Goal: Task Accomplishment & Management: Manage account settings

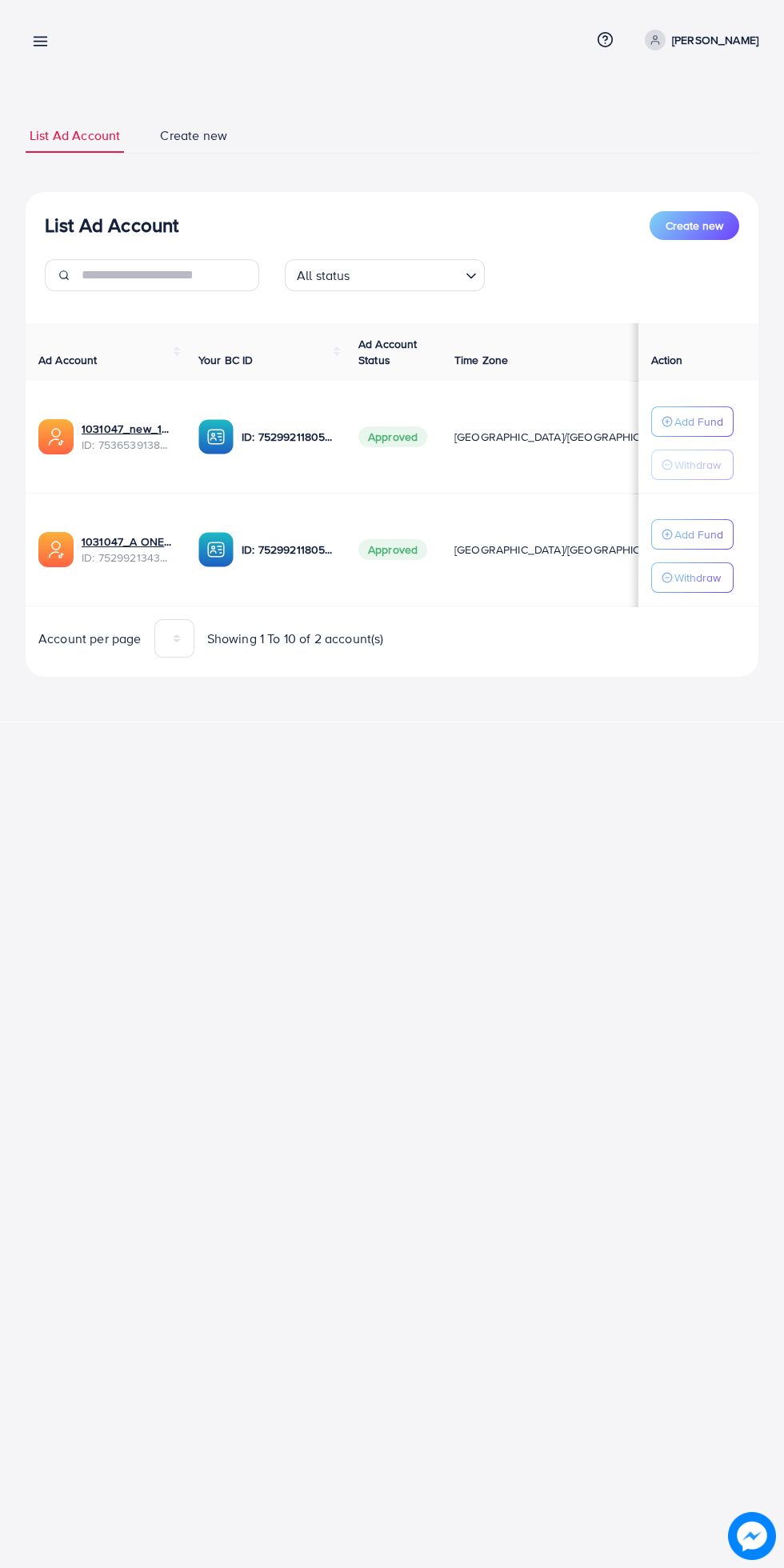
click at [734, 39] on p "[PERSON_NAME]" at bounding box center [715, 39] width 87 height 19
click at [672, 134] on span "Log out" at bounding box center [662, 130] width 43 height 19
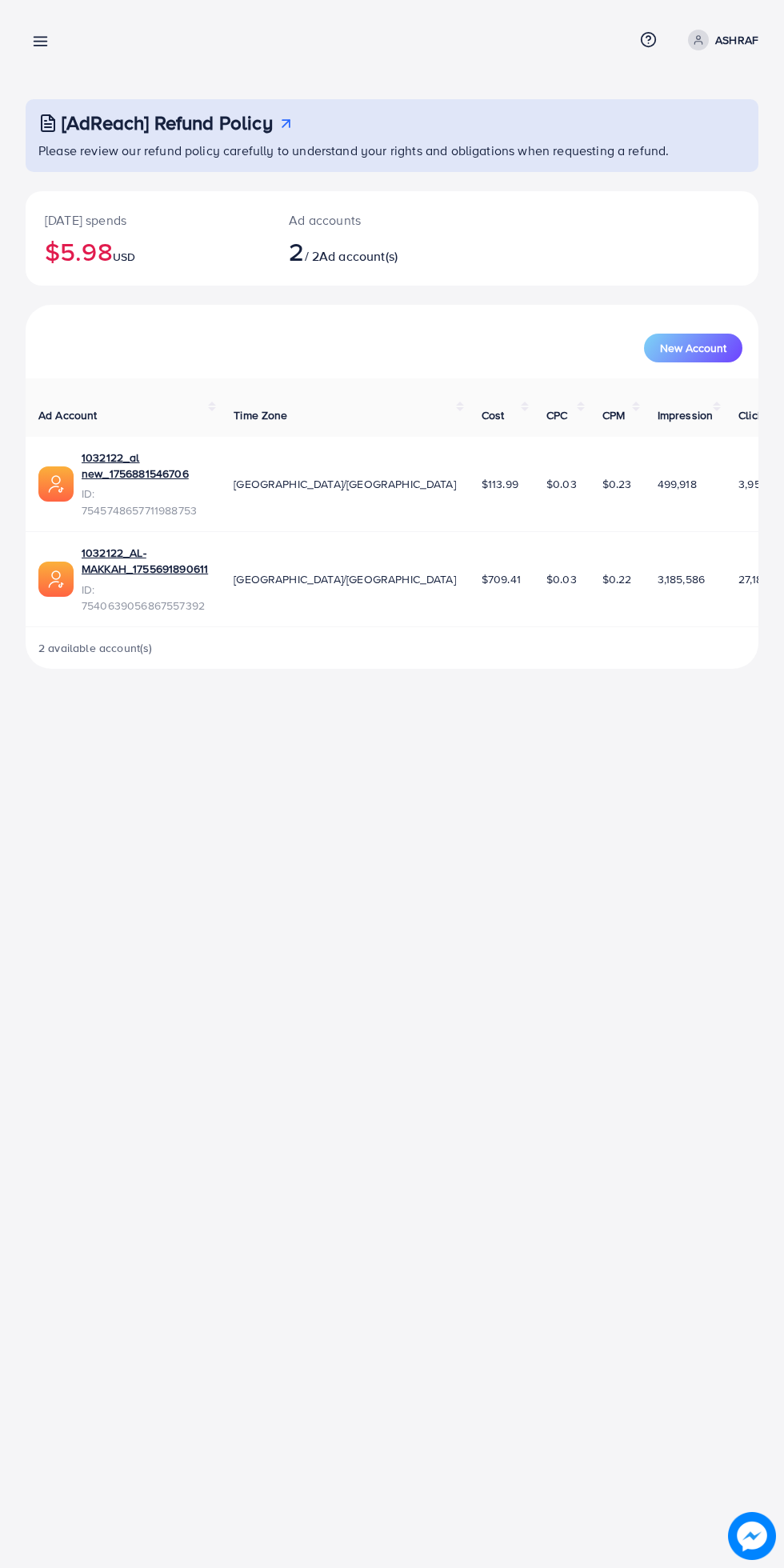
click at [31, 40] on link at bounding box center [36, 40] width 23 height 20
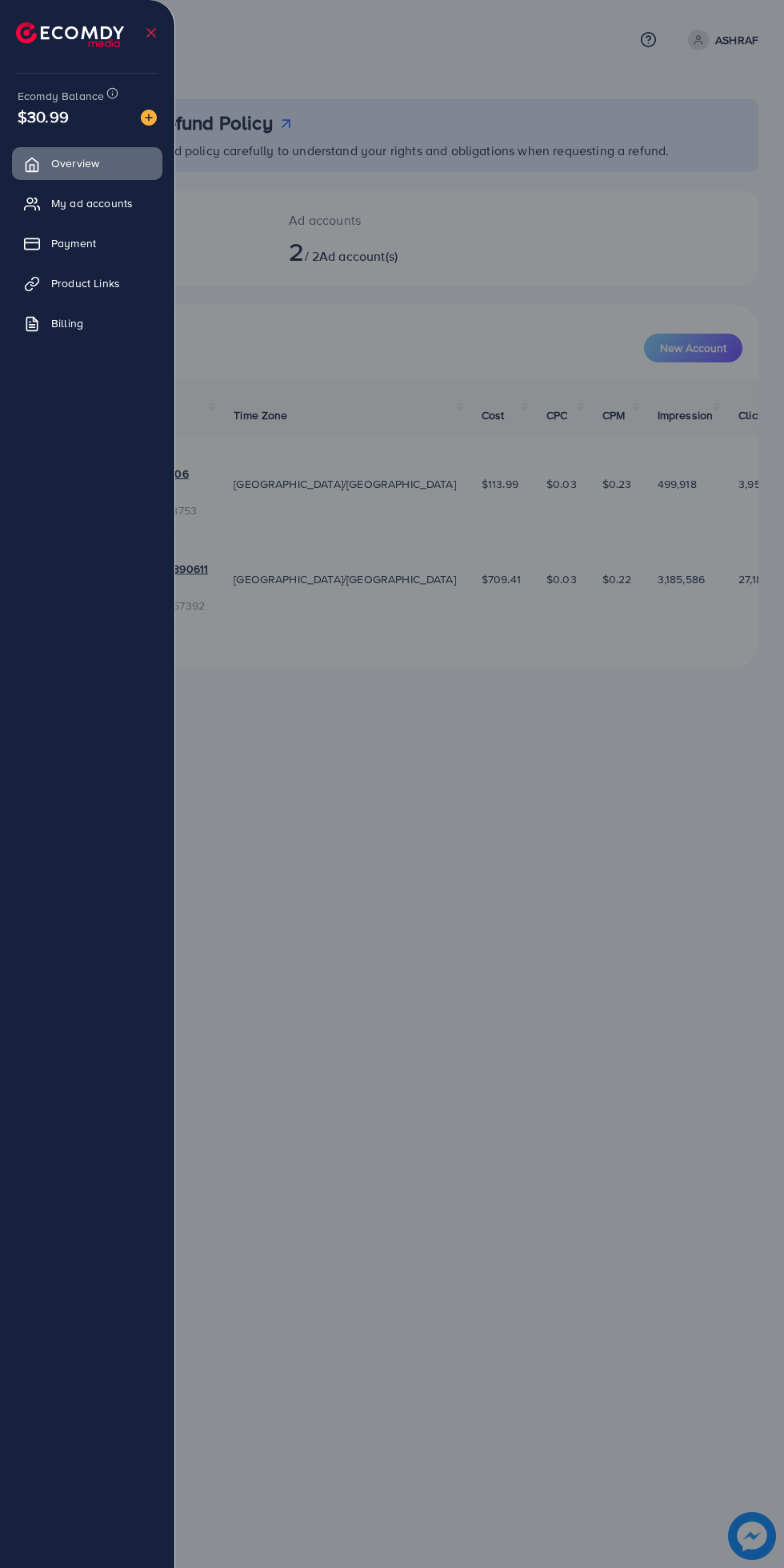
click at [128, 208] on span "My ad accounts" at bounding box center [91, 203] width 81 height 16
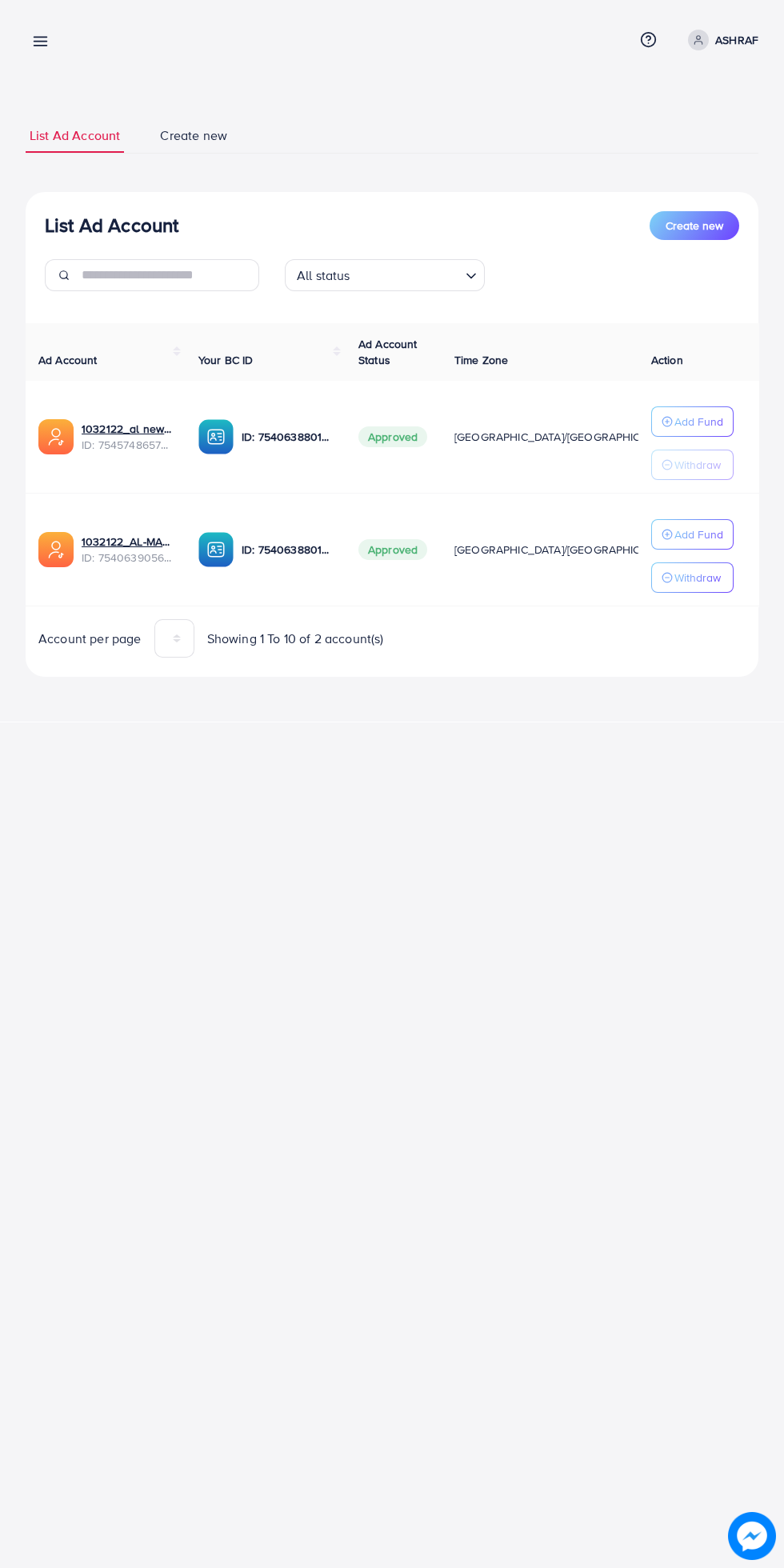
scroll to position [0, 23]
